Goal: Task Accomplishment & Management: Complete application form

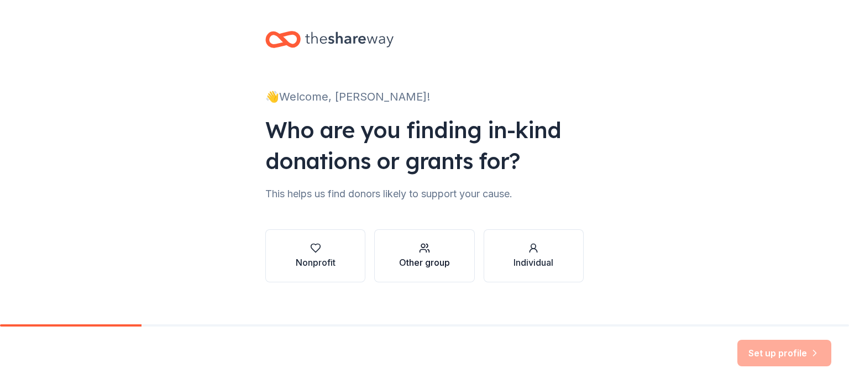
click at [414, 252] on div "button" at bounding box center [424, 248] width 51 height 11
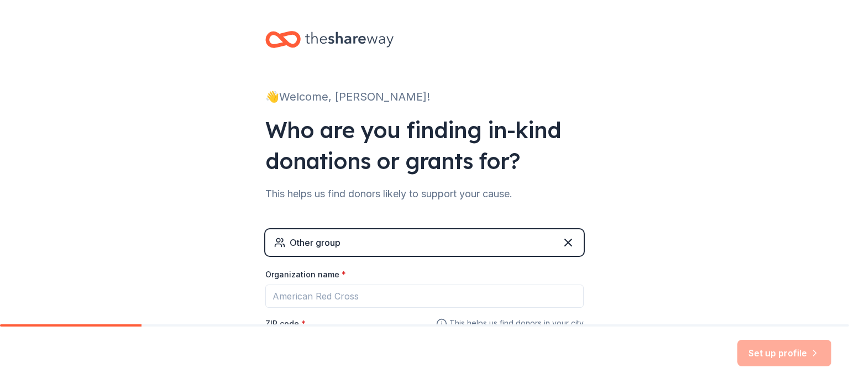
click at [594, 237] on div "👋 Welcome, Vicki! Who are you finding in-kind donations or grants for? This hel…" at bounding box center [425, 215] width 354 height 431
click at [294, 107] on div "👋 Welcome, Vicki! Who are you finding in-kind donations or grants for? This hel…" at bounding box center [425, 215] width 354 height 431
click at [292, 38] on icon at bounding box center [282, 40] width 35 height 26
click at [386, 238] on div "Other group" at bounding box center [424, 242] width 318 height 27
click at [562, 242] on icon at bounding box center [568, 242] width 13 height 13
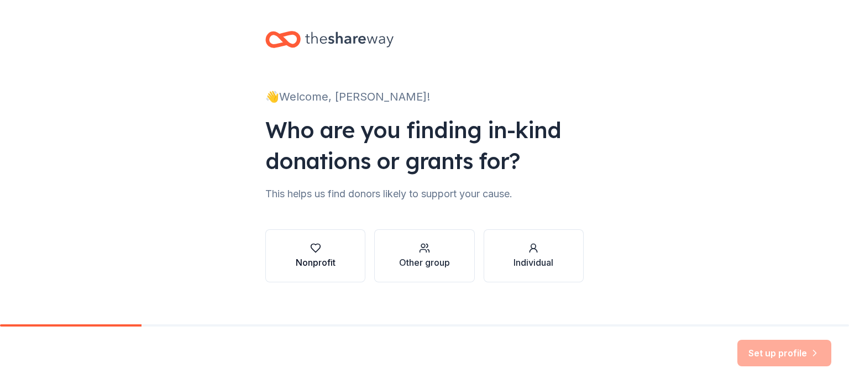
click at [325, 271] on button "Nonprofit" at bounding box center [315, 255] width 100 height 53
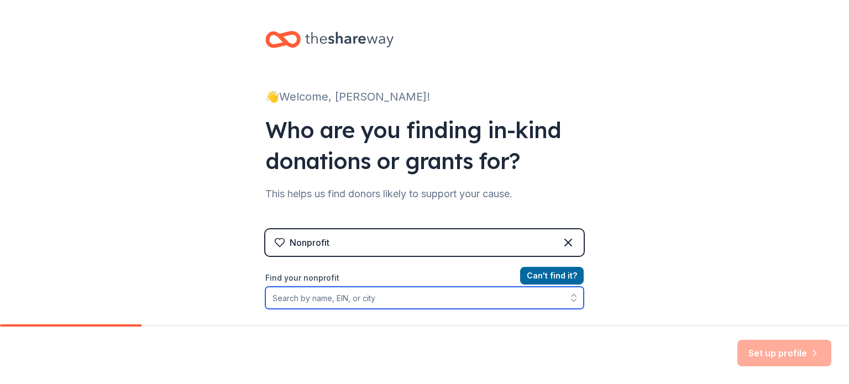
click at [369, 302] on input "Find your nonprofit" at bounding box center [424, 298] width 318 height 22
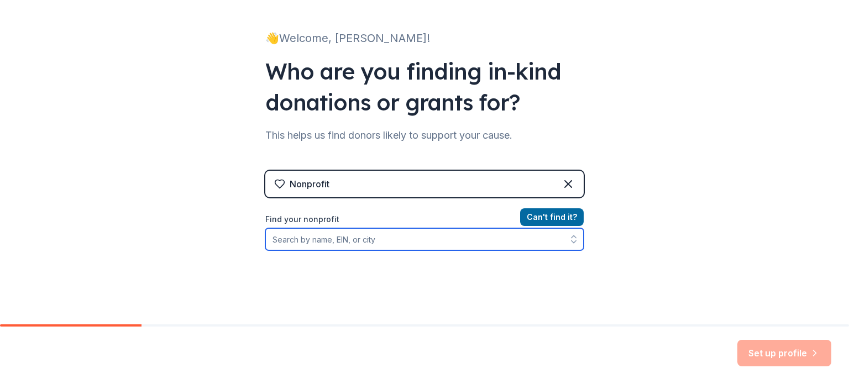
scroll to position [59, 0]
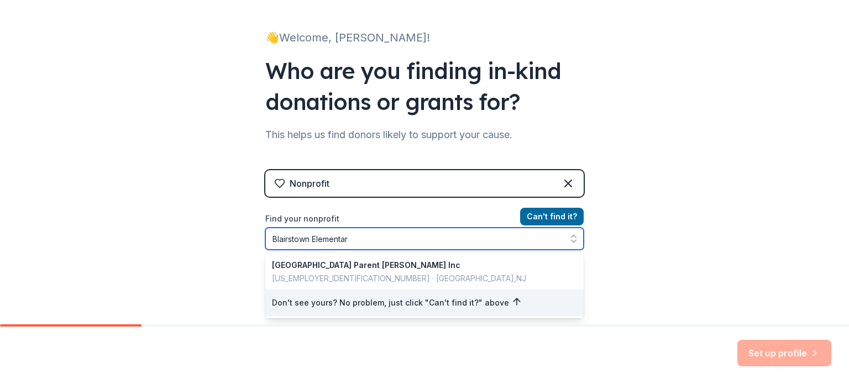
type input "Blairstown Elementary"
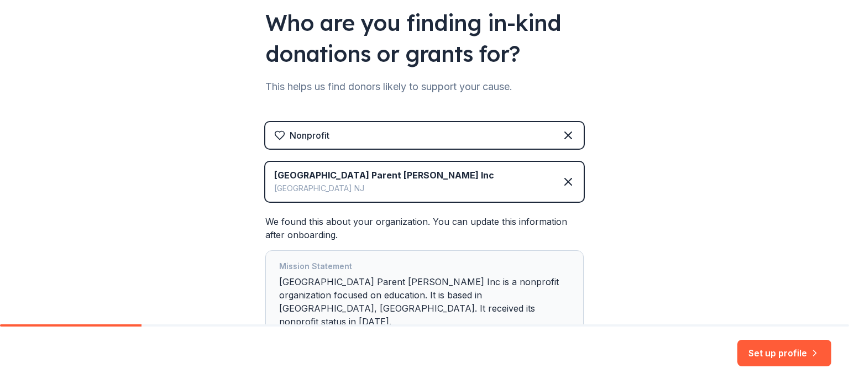
scroll to position [186, 0]
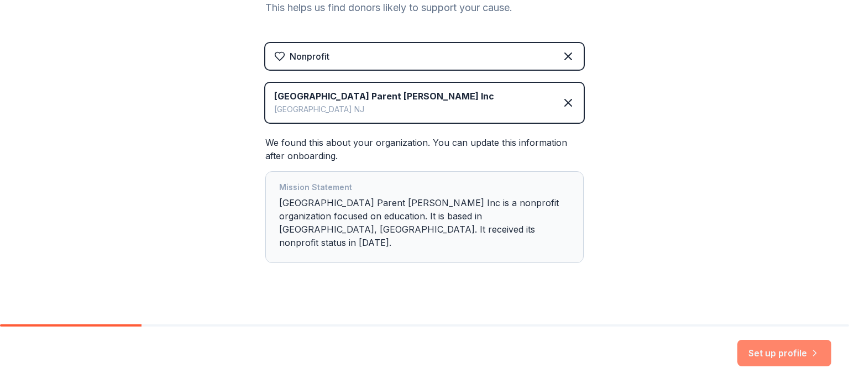
click at [770, 355] on button "Set up profile" at bounding box center [785, 353] width 94 height 27
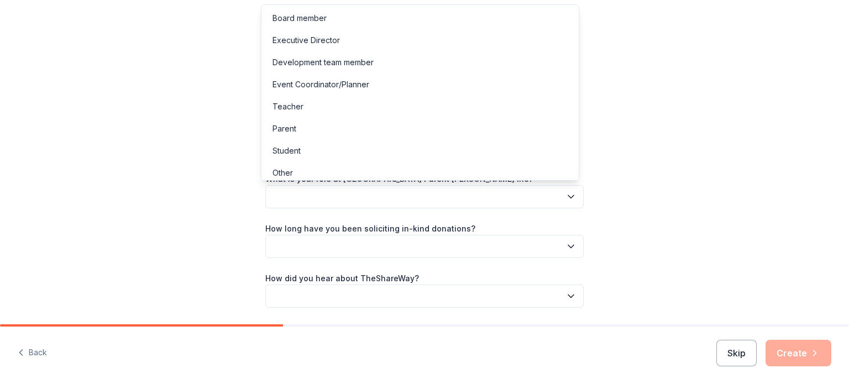
click at [554, 201] on button "button" at bounding box center [424, 196] width 318 height 23
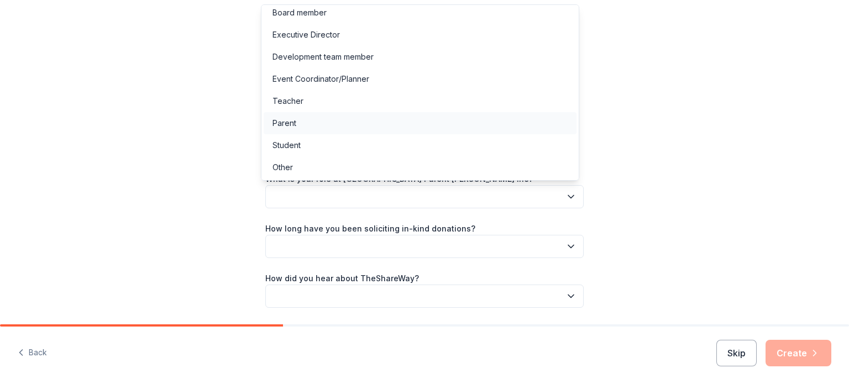
click at [458, 117] on div "Parent" at bounding box center [420, 123] width 313 height 22
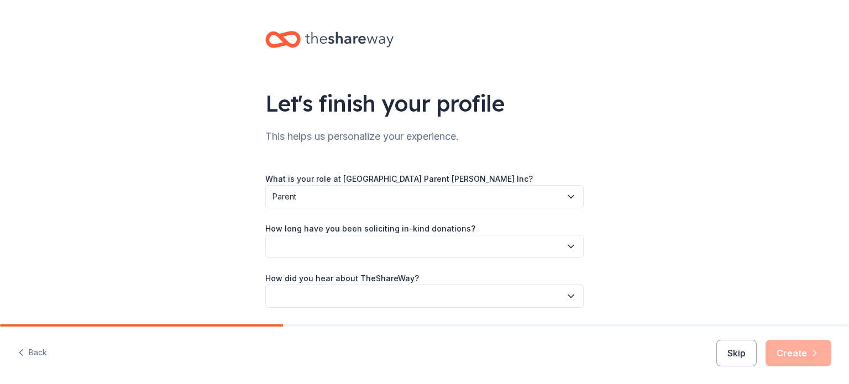
click at [475, 247] on button "button" at bounding box center [424, 246] width 318 height 23
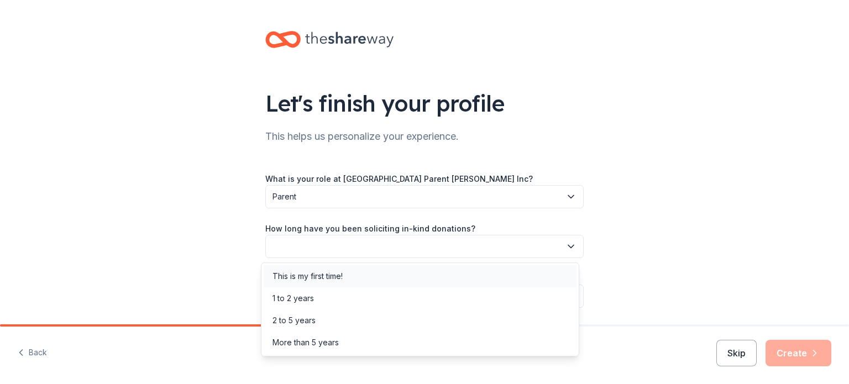
click at [378, 273] on div "This is my first time!" at bounding box center [420, 276] width 313 height 22
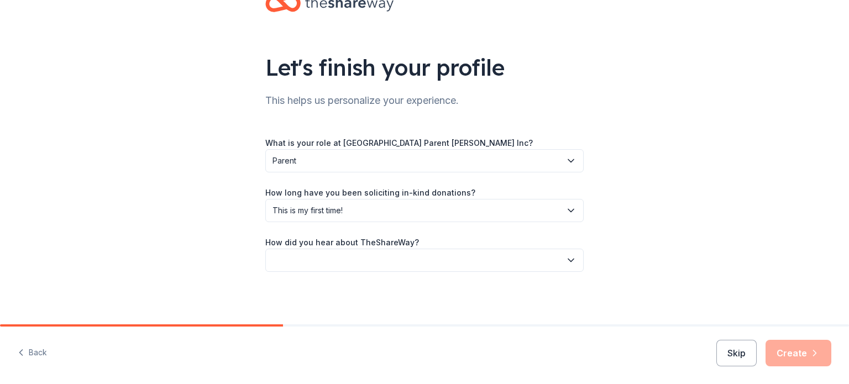
scroll to position [0, 0]
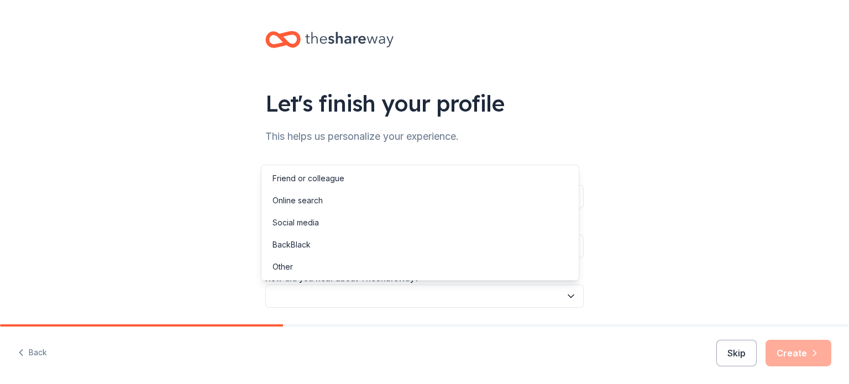
click at [414, 299] on button "button" at bounding box center [424, 296] width 318 height 23
click at [363, 204] on div "Online search" at bounding box center [420, 201] width 313 height 22
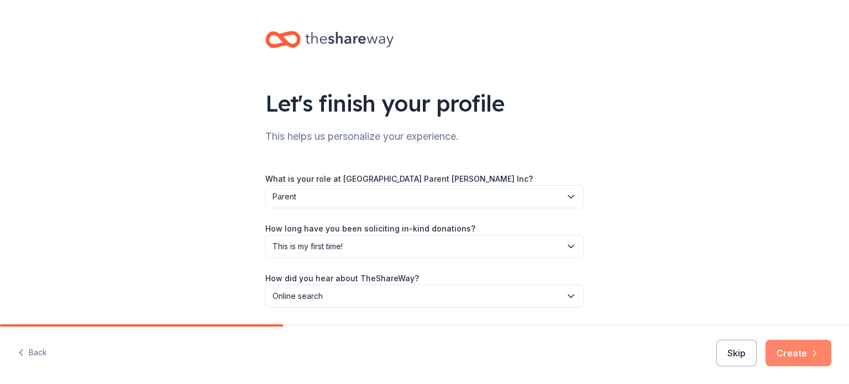
click at [790, 349] on button "Create" at bounding box center [799, 353] width 66 height 27
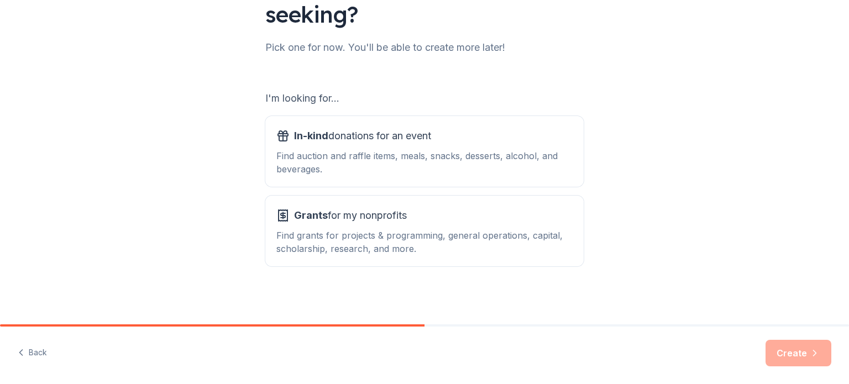
scroll to position [122, 0]
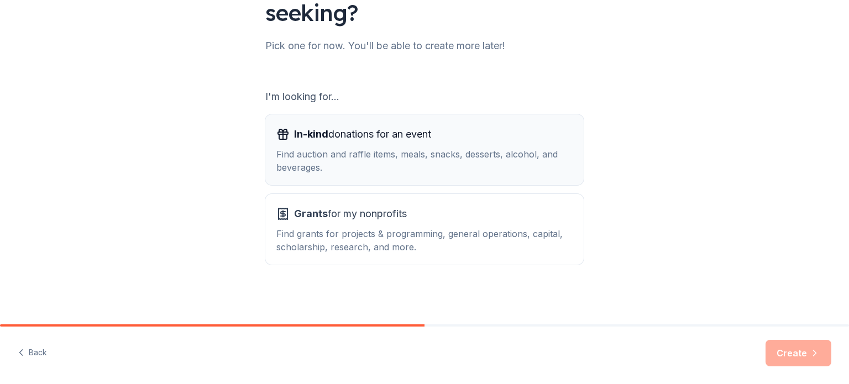
click at [459, 169] on div "Find auction and raffle items, meals, snacks, desserts, alcohol, and beverages." at bounding box center [424, 161] width 296 height 27
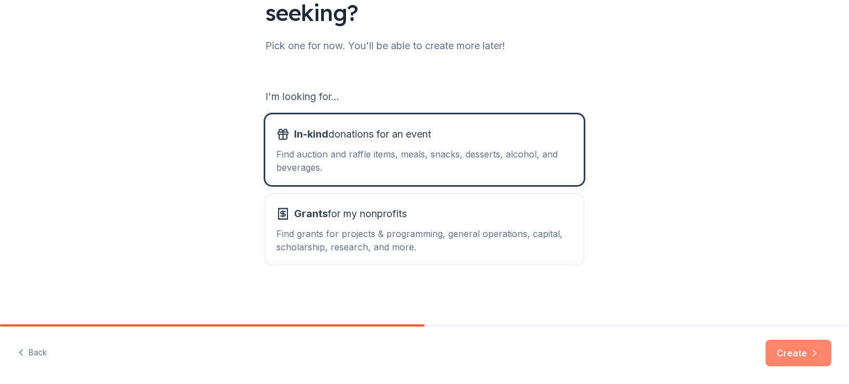
click at [807, 347] on button "Create" at bounding box center [799, 353] width 66 height 27
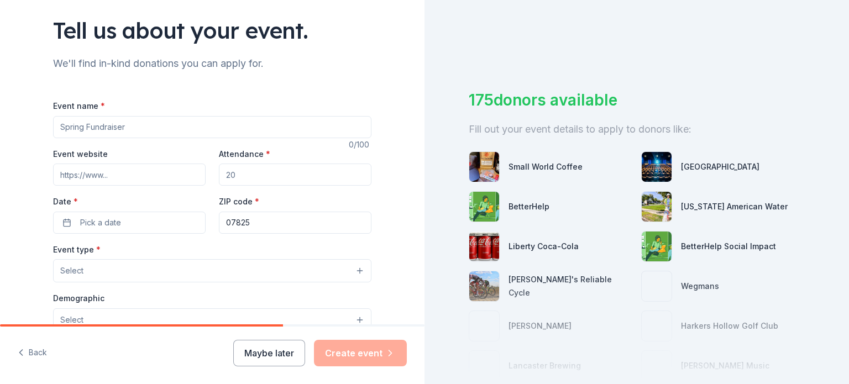
scroll to position [76, 0]
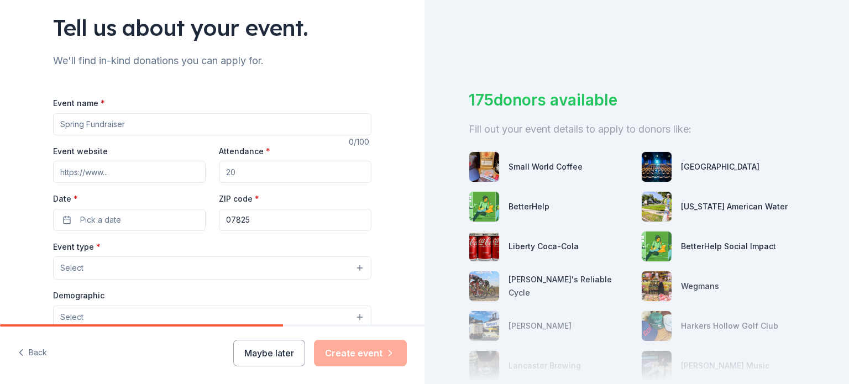
click at [124, 130] on input "Event name *" at bounding box center [212, 124] width 318 height 22
type input "Blairstown PTG Tricky Tray"
click at [285, 176] on input "Attendance *" at bounding box center [295, 172] width 153 height 22
type input "250"
click at [105, 213] on span "Pick a date" at bounding box center [100, 219] width 41 height 13
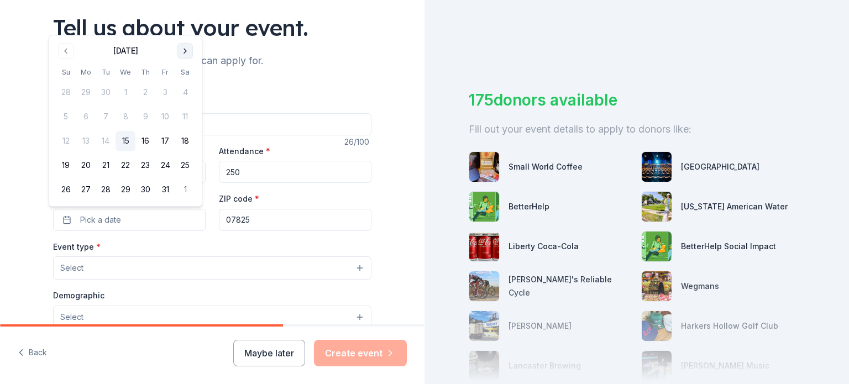
click at [184, 49] on button "Go to next month" at bounding box center [184, 50] width 15 height 15
click at [184, 66] on th "Sa" at bounding box center [185, 72] width 20 height 12
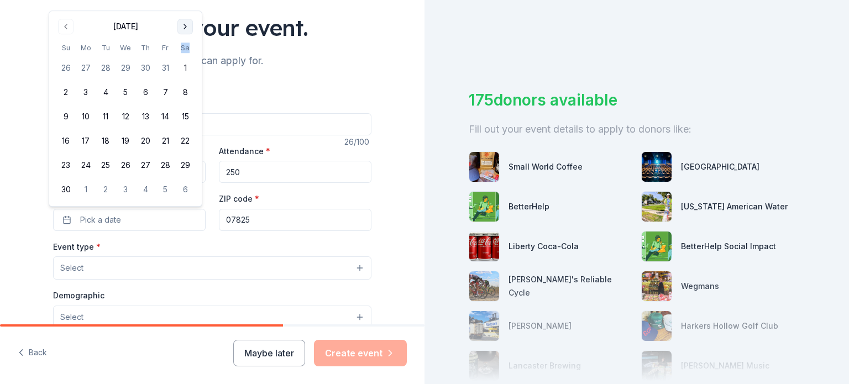
click at [185, 30] on button "Go to next month" at bounding box center [184, 26] width 15 height 15
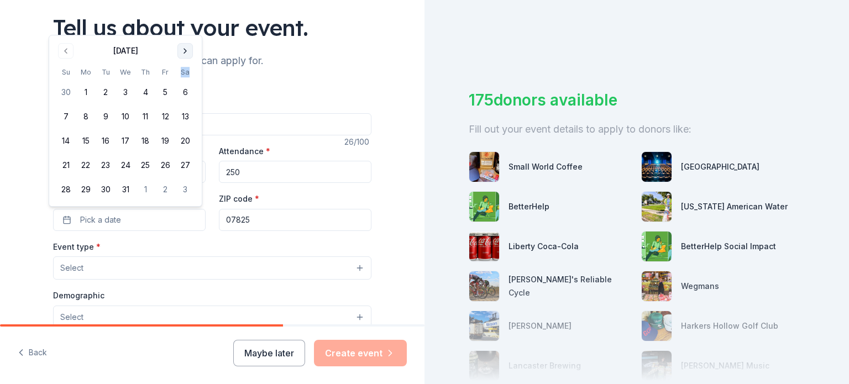
click at [185, 30] on div "Tell us about your event." at bounding box center [212, 27] width 318 height 31
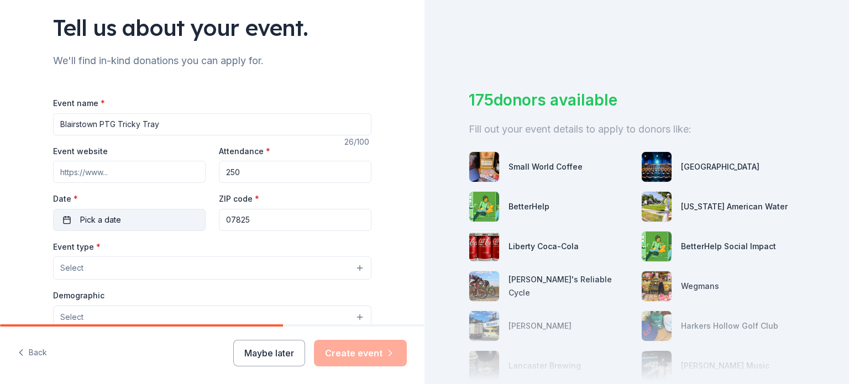
click at [125, 218] on button "Pick a date" at bounding box center [129, 220] width 153 height 22
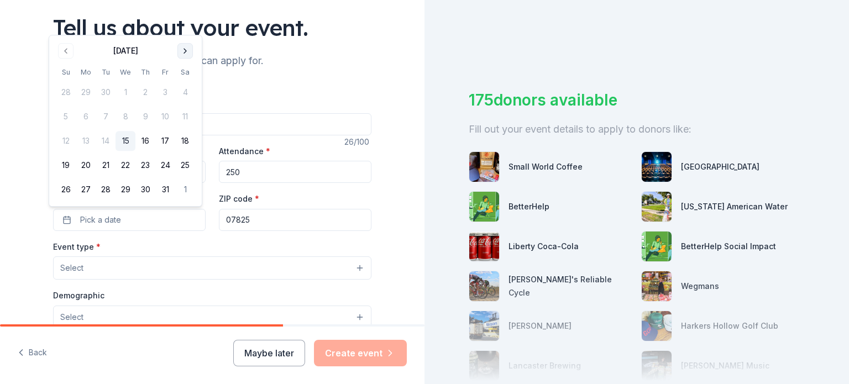
click at [185, 53] on button "Go to next month" at bounding box center [184, 50] width 15 height 15
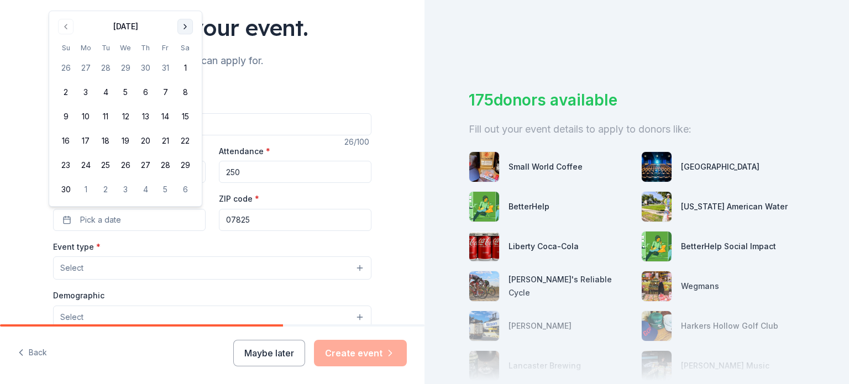
click at [185, 28] on button "Go to next month" at bounding box center [184, 26] width 15 height 15
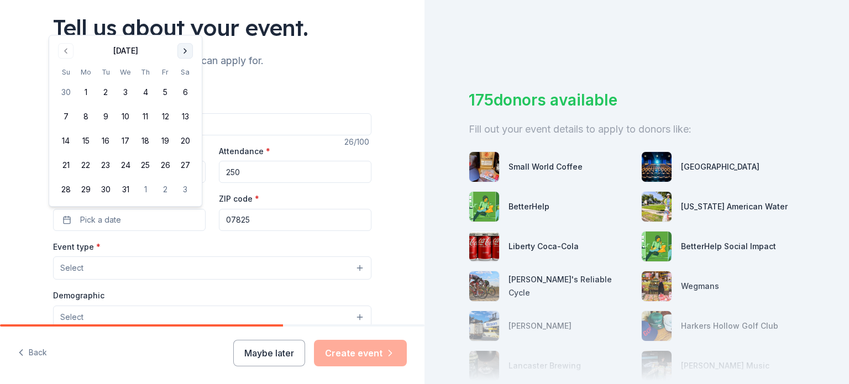
click at [184, 55] on button "Go to next month" at bounding box center [184, 50] width 15 height 15
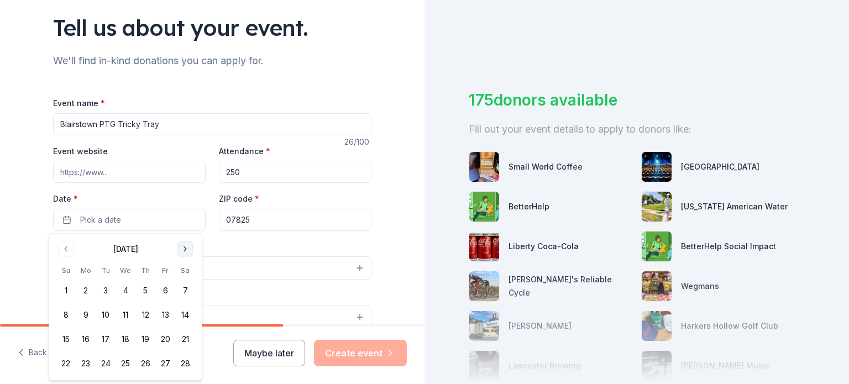
click at [179, 245] on button "Go to next month" at bounding box center [184, 249] width 15 height 15
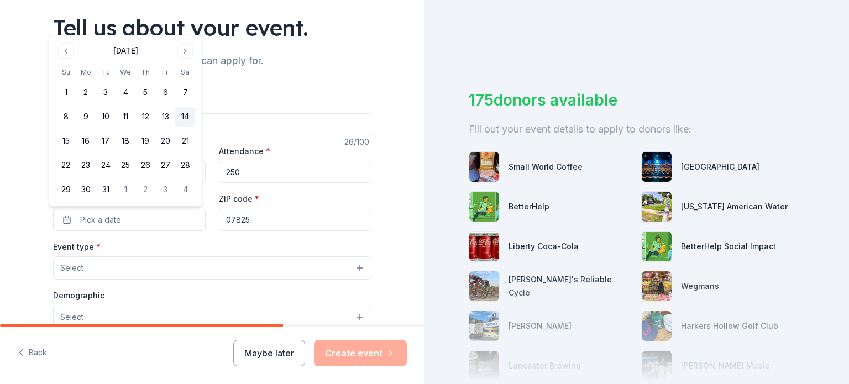
click at [184, 116] on button "14" at bounding box center [185, 117] width 20 height 20
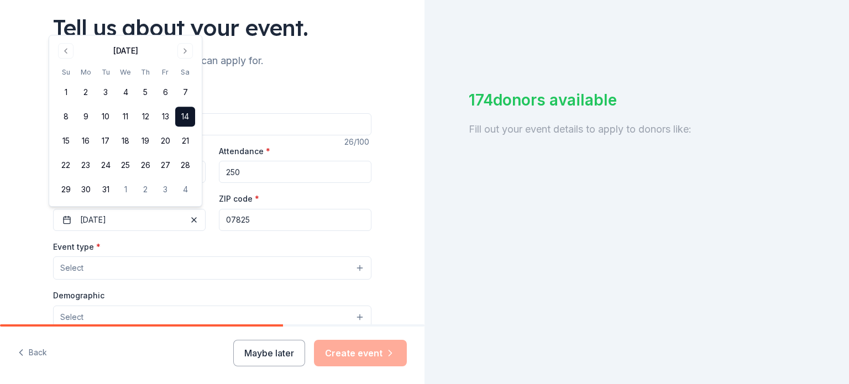
click at [278, 218] on input "07825" at bounding box center [295, 220] width 153 height 22
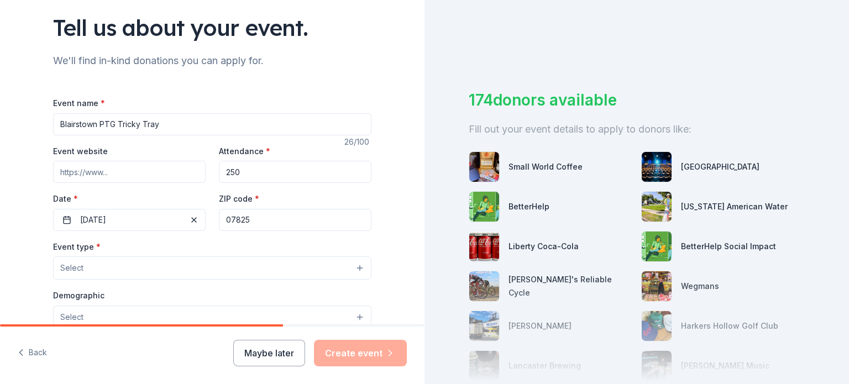
click at [157, 274] on button "Select" at bounding box center [212, 268] width 318 height 23
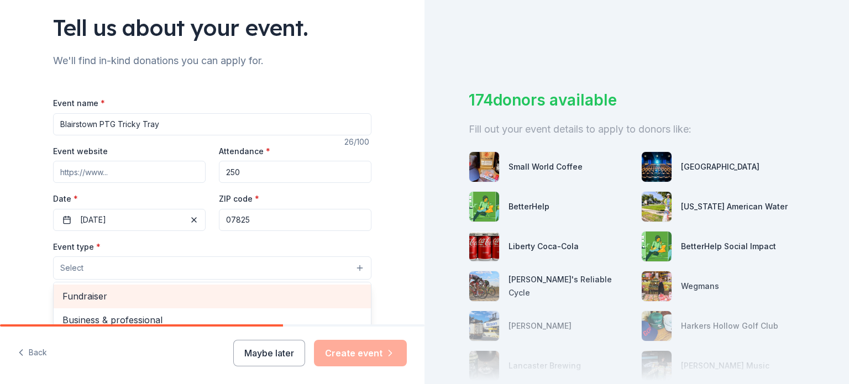
click at [136, 291] on span "Fundraiser" at bounding box center [212, 296] width 300 height 14
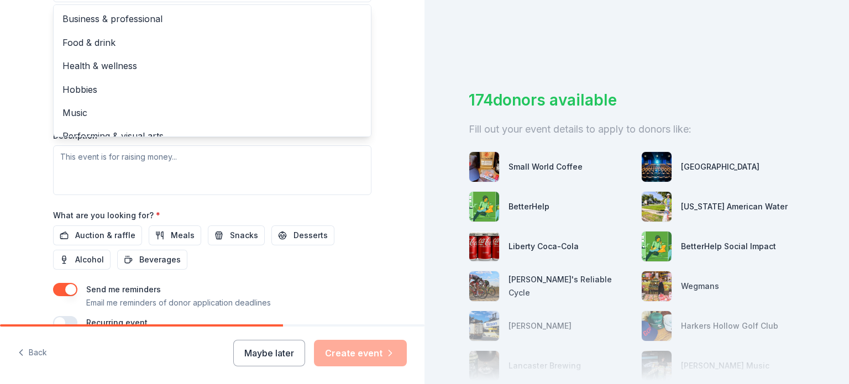
scroll to position [13, 0]
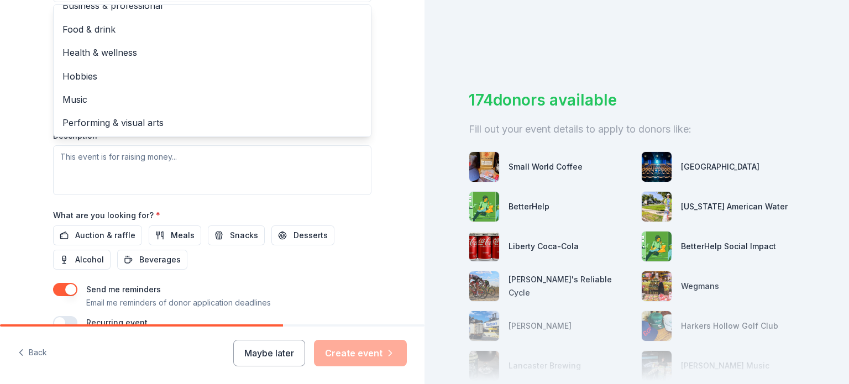
click at [394, 165] on div "Tell us about your event. We'll find in-kind donations you can apply for. Event…" at bounding box center [212, 14] width 425 height 737
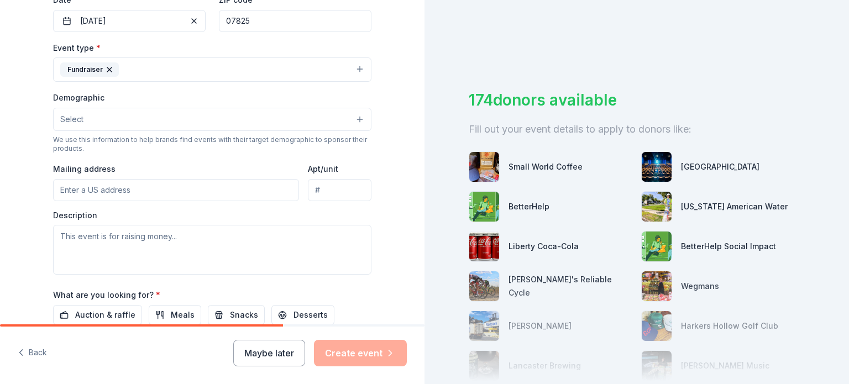
scroll to position [273, 0]
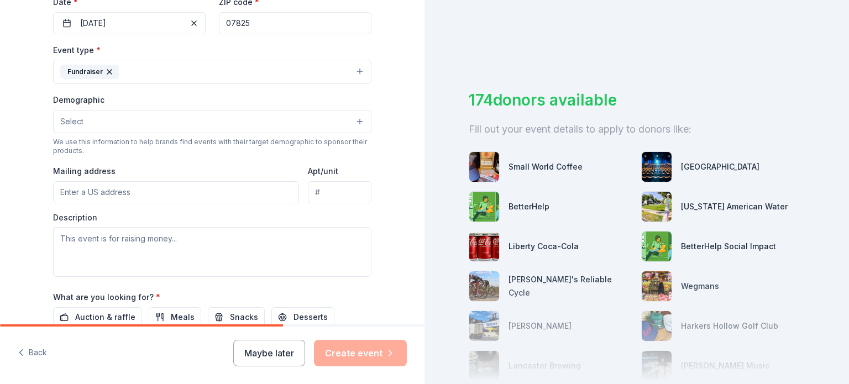
click at [309, 125] on button "Select" at bounding box center [212, 121] width 318 height 23
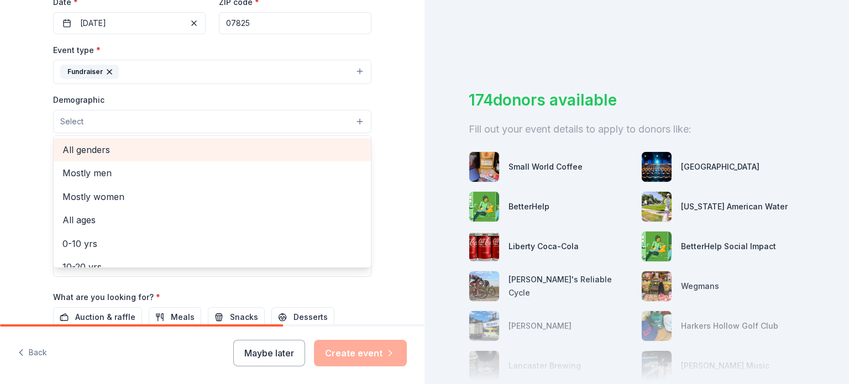
click at [253, 146] on span "All genders" at bounding box center [212, 150] width 300 height 14
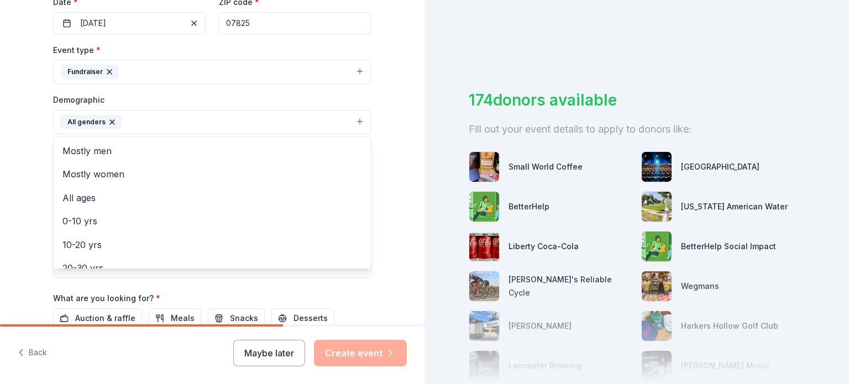
click at [389, 170] on div "Tell us about your event. We'll find in-kind donations you can apply for. Event…" at bounding box center [212, 96] width 425 height 738
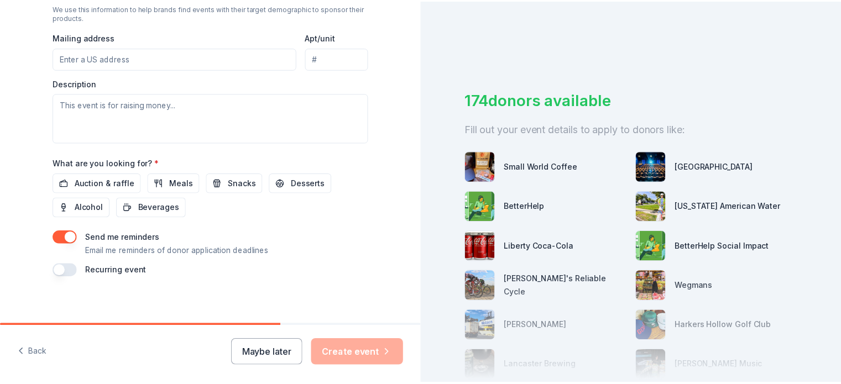
scroll to position [413, 0]
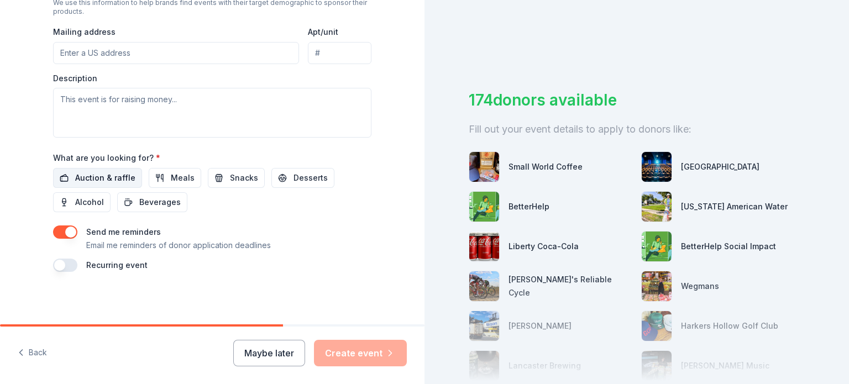
click at [115, 180] on span "Auction & raffle" at bounding box center [105, 177] width 60 height 13
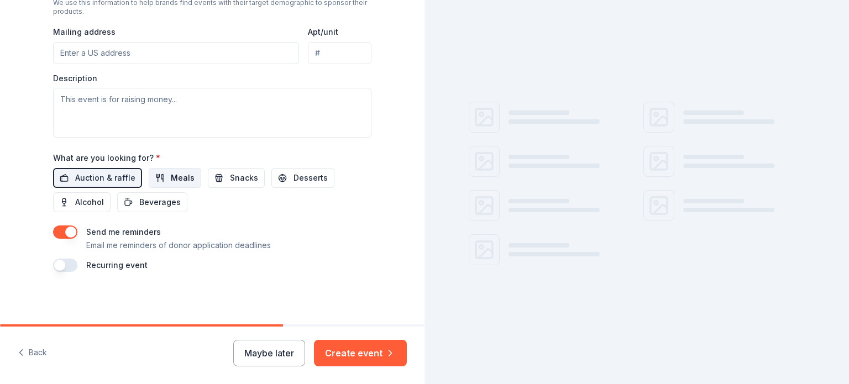
click at [157, 181] on button "Meals" at bounding box center [175, 178] width 53 height 20
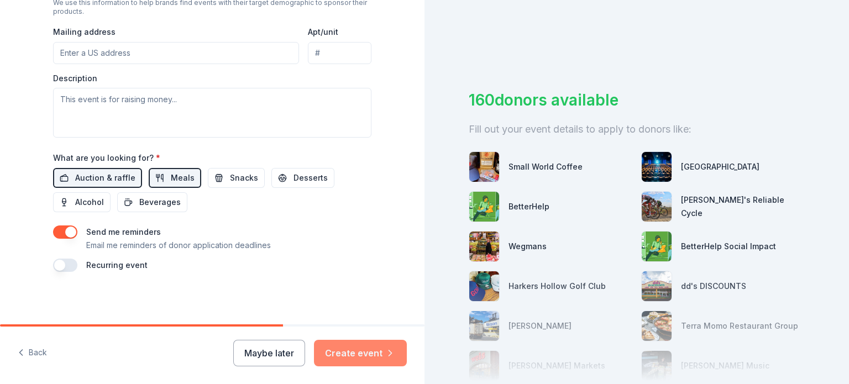
click at [372, 346] on button "Create event" at bounding box center [360, 353] width 93 height 27
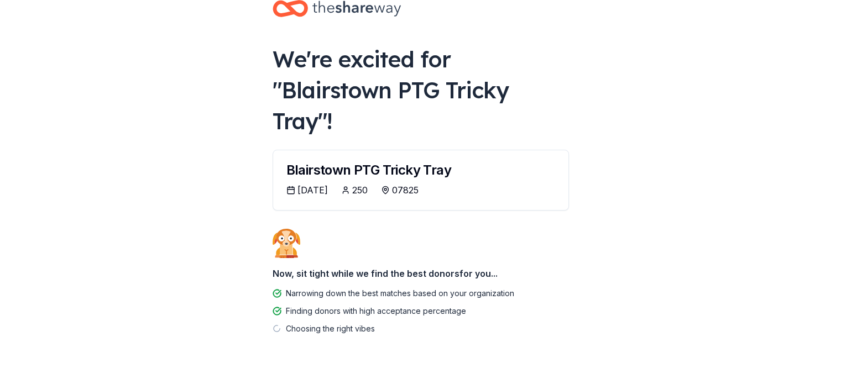
scroll to position [51, 0]
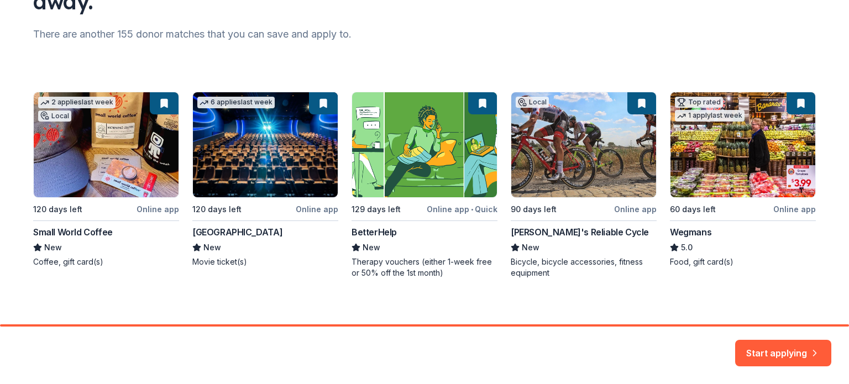
scroll to position [140, 0]
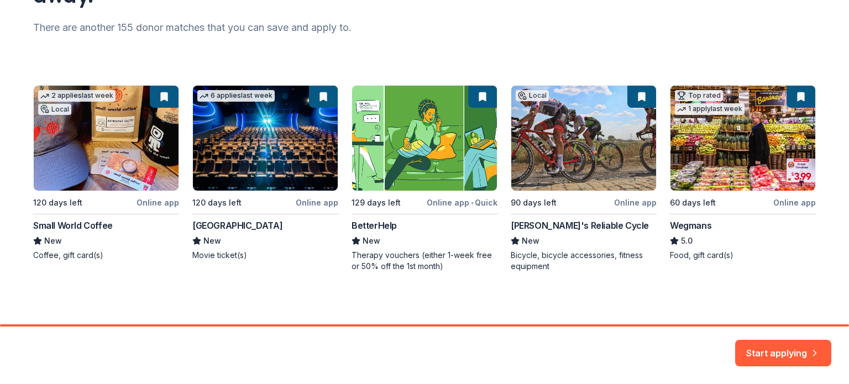
click at [225, 153] on div "2 applies last week Local 120 days left Online app Small World Coffee New Coffe…" at bounding box center [424, 178] width 783 height 187
drag, startPoint x: 225, startPoint y: 153, endPoint x: 660, endPoint y: 290, distance: 456.2
click at [660, 290] on div "Here are your top matches. They're saved to help you start applying right away.…" at bounding box center [424, 92] width 818 height 465
click at [761, 349] on button "Start applying" at bounding box center [783, 349] width 96 height 27
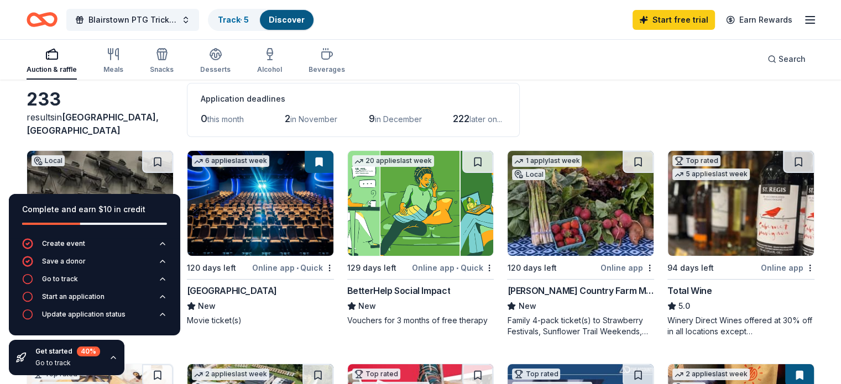
scroll to position [49, 0]
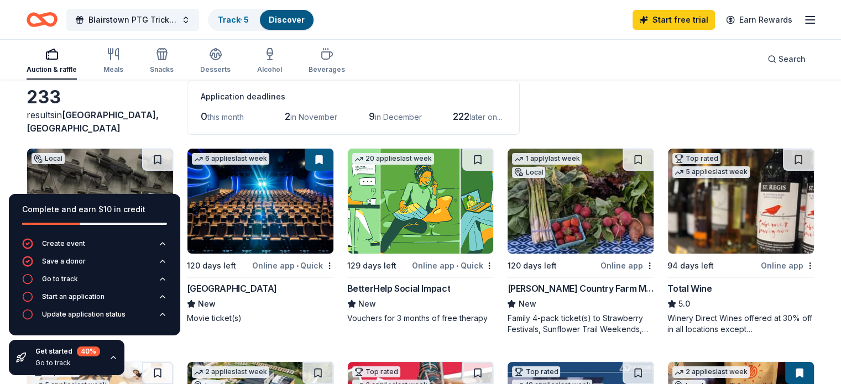
scroll to position [0, 0]
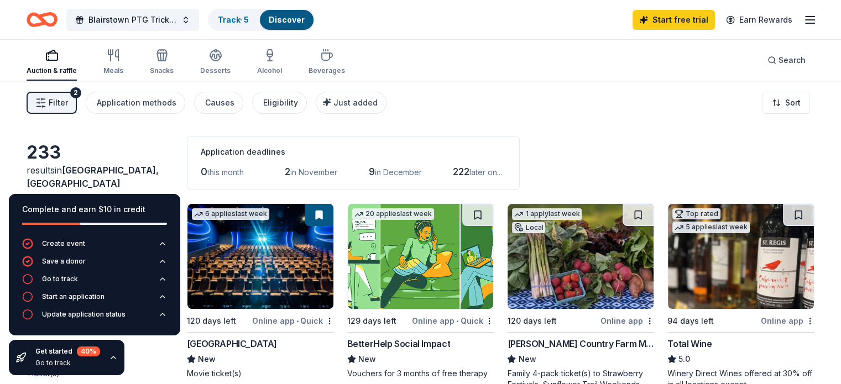
click at [112, 360] on icon "button" at bounding box center [113, 357] width 9 height 9
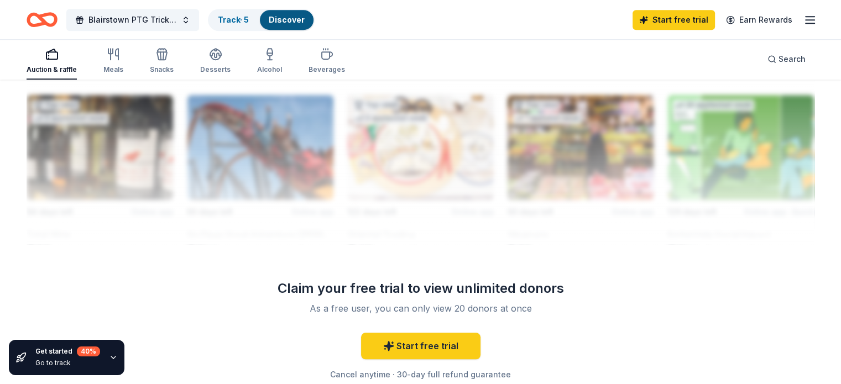
scroll to position [997, 0]
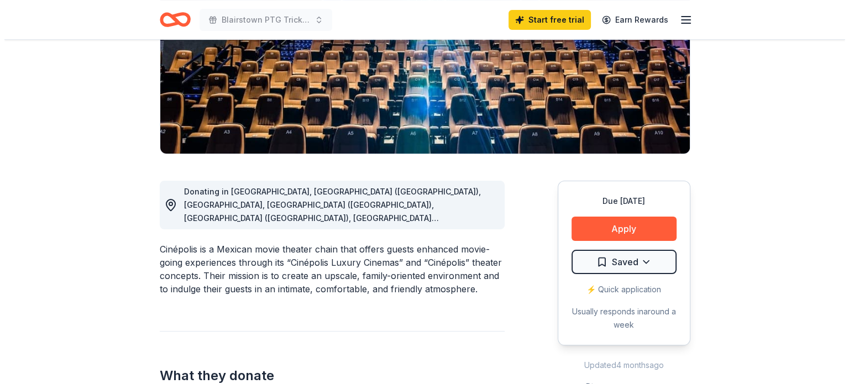
scroll to position [164, 0]
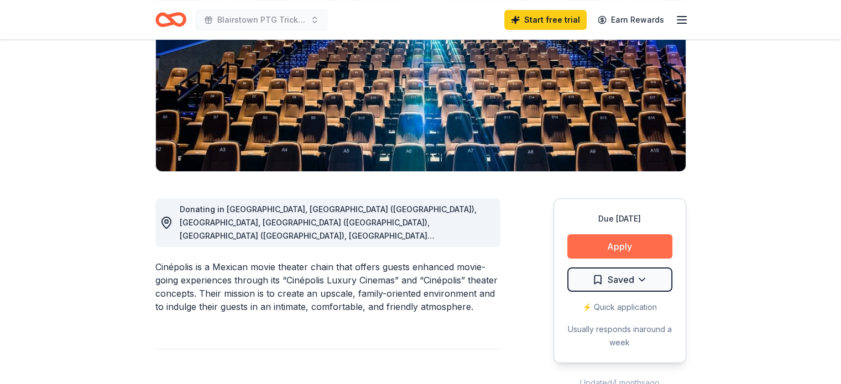
click at [626, 246] on button "Apply" at bounding box center [619, 246] width 105 height 24
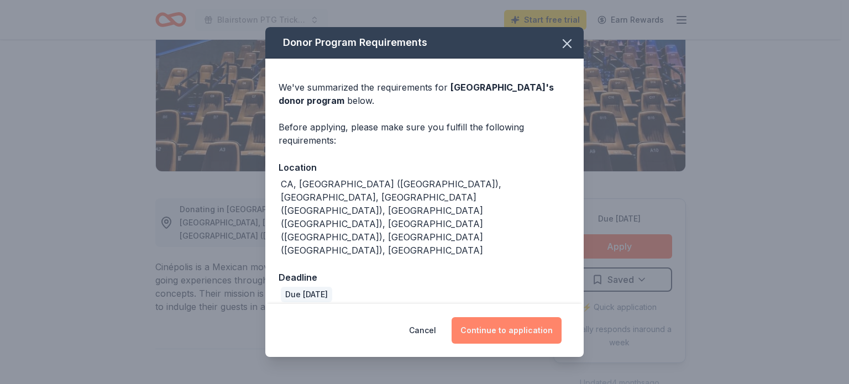
click at [494, 317] on button "Continue to application" at bounding box center [507, 330] width 110 height 27
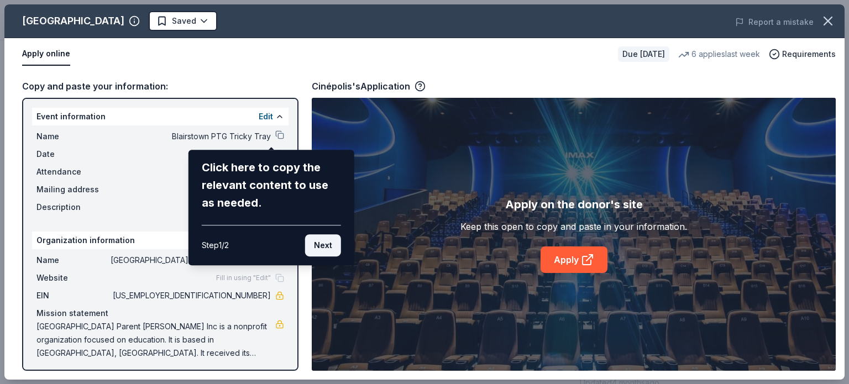
click at [317, 243] on button "Next" at bounding box center [323, 245] width 36 height 22
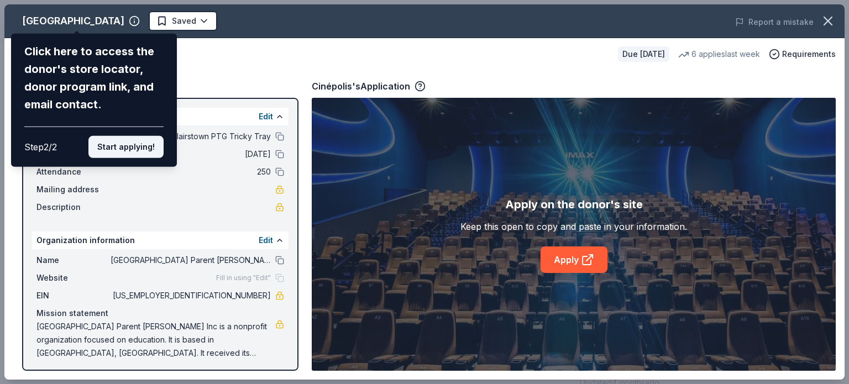
click at [126, 149] on button "Start applying!" at bounding box center [125, 147] width 75 height 22
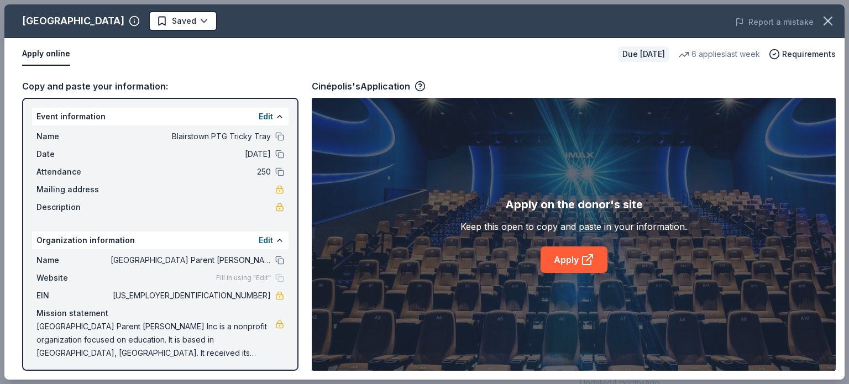
drag, startPoint x: 294, startPoint y: 130, endPoint x: 294, endPoint y: 147, distance: 16.6
click at [294, 147] on div "Cinépolis Saved Report a mistake Apply online Due in 120 days 6 applies last we…" at bounding box center [424, 191] width 840 height 375
click at [580, 266] on link "Apply" at bounding box center [574, 260] width 67 height 27
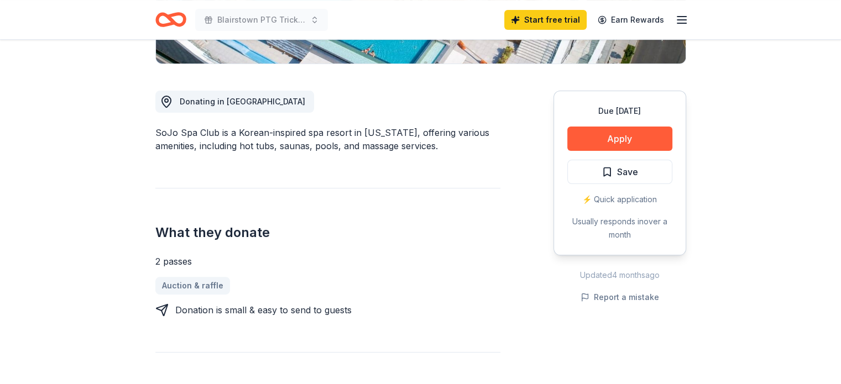
scroll to position [290, 0]
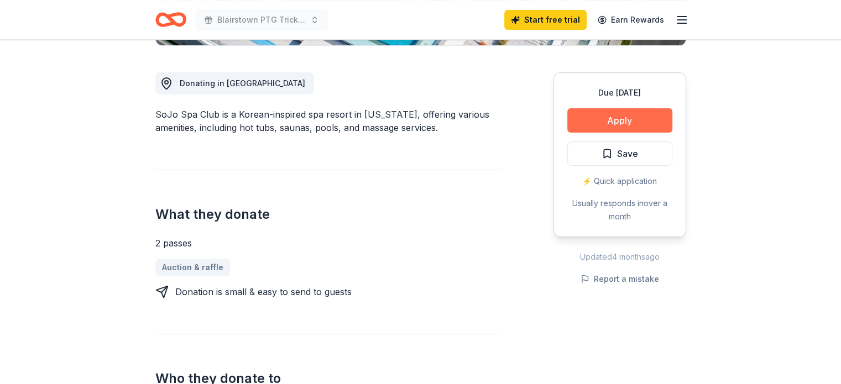
click at [636, 125] on button "Apply" at bounding box center [619, 120] width 105 height 24
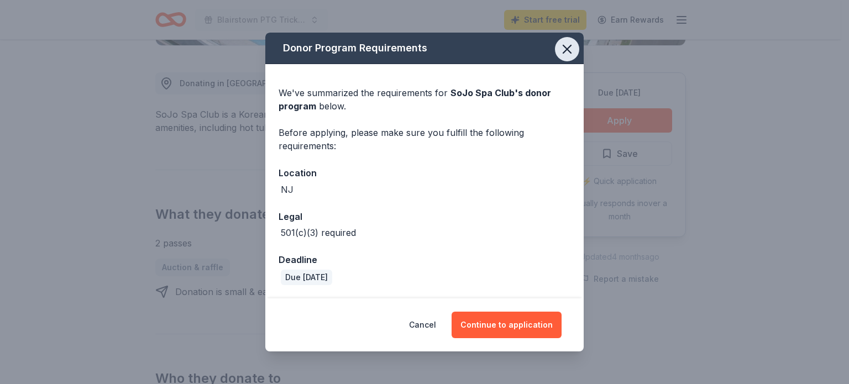
click at [566, 50] on icon "button" at bounding box center [567, 49] width 8 height 8
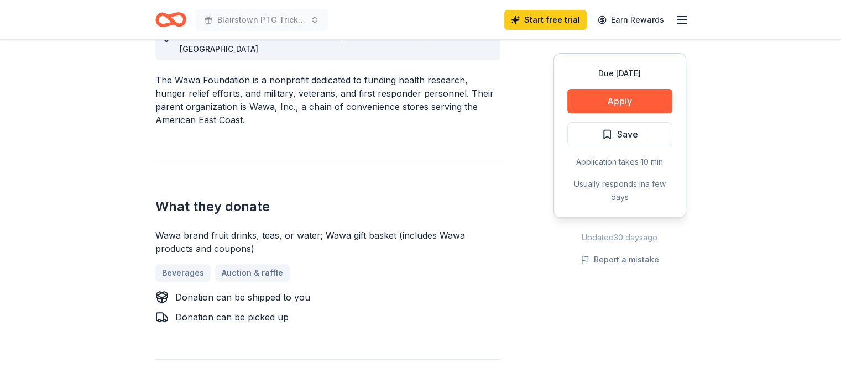
scroll to position [353, 0]
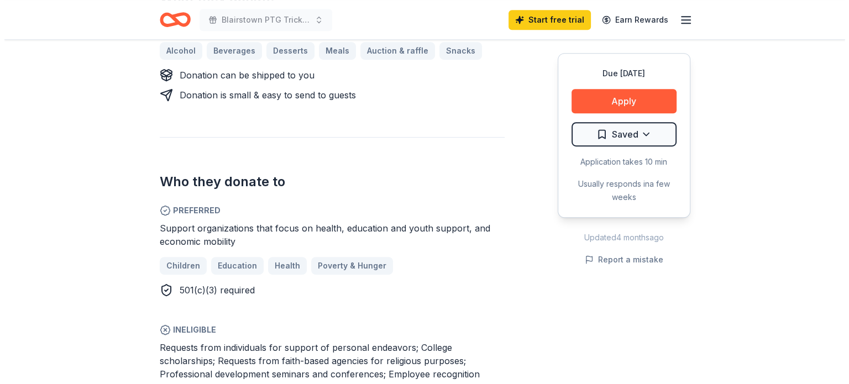
scroll to position [562, 0]
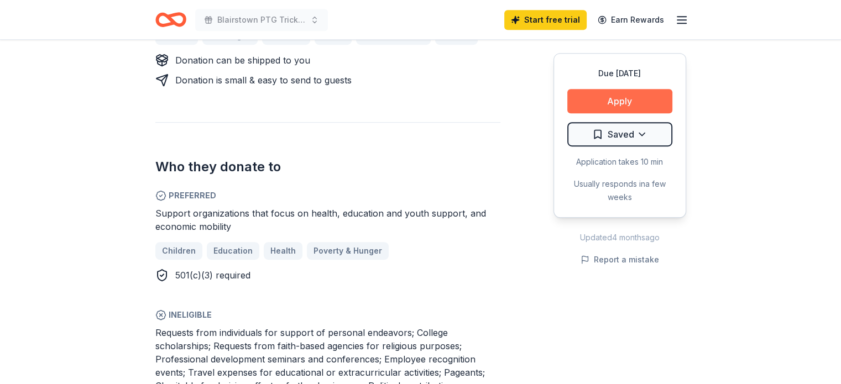
drag, startPoint x: 608, startPoint y: 97, endPoint x: 634, endPoint y: 97, distance: 26.5
click at [634, 97] on button "Apply" at bounding box center [619, 101] width 105 height 24
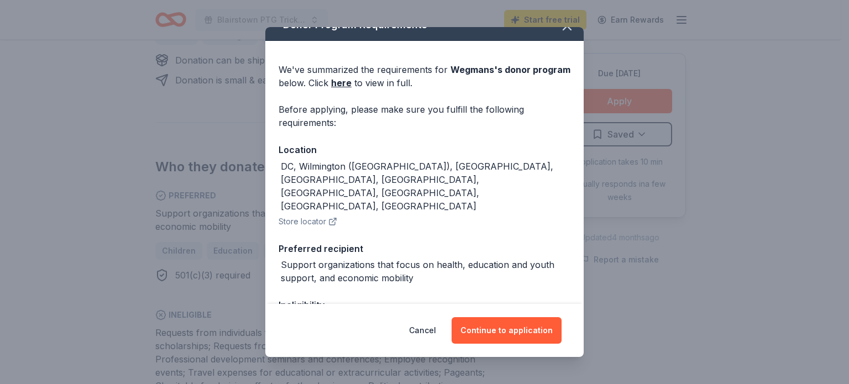
scroll to position [14, 0]
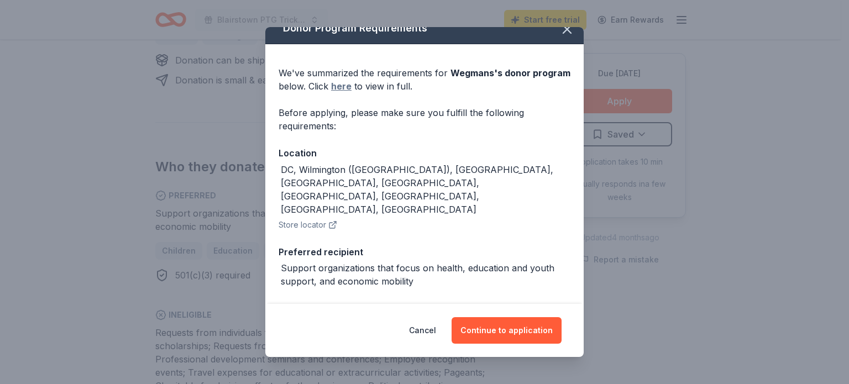
click at [352, 88] on link "here" at bounding box center [341, 86] width 20 height 13
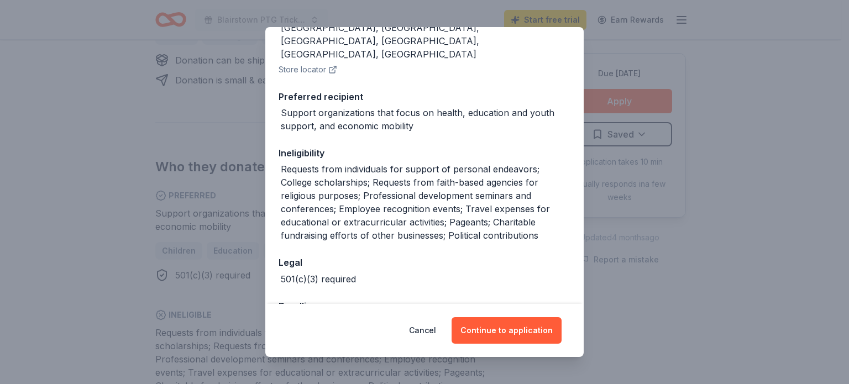
scroll to position [0, 0]
